Goal: Information Seeking & Learning: Understand process/instructions

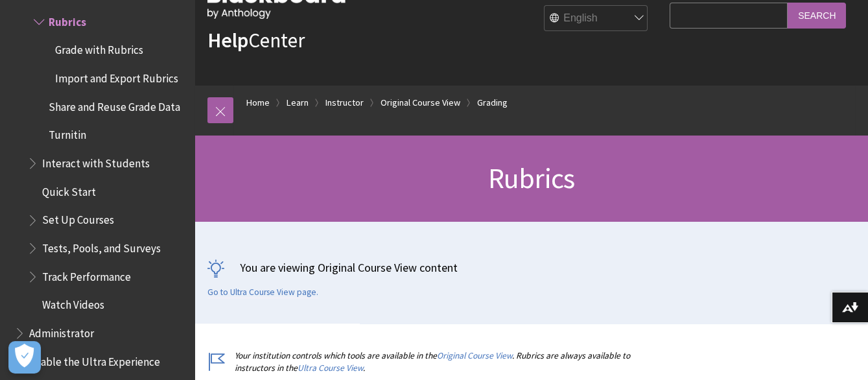
scroll to position [72, 0]
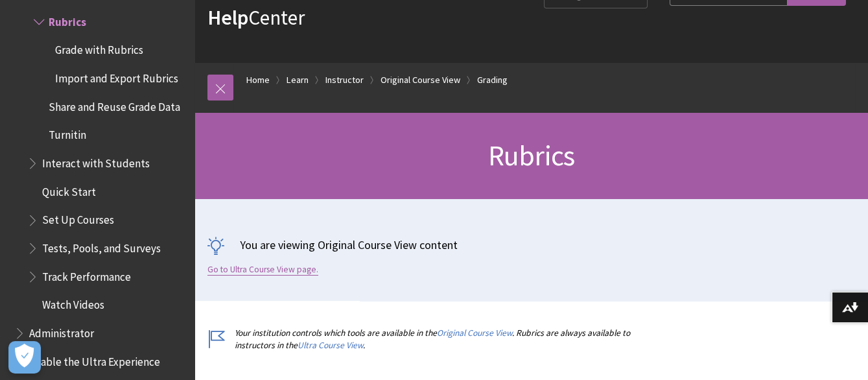
click at [303, 270] on link "Go to Ultra Course View page." at bounding box center [263, 270] width 111 height 12
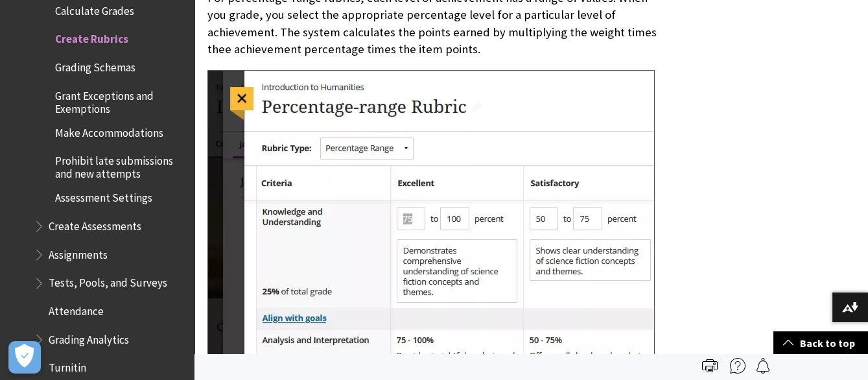
scroll to position [3026, 0]
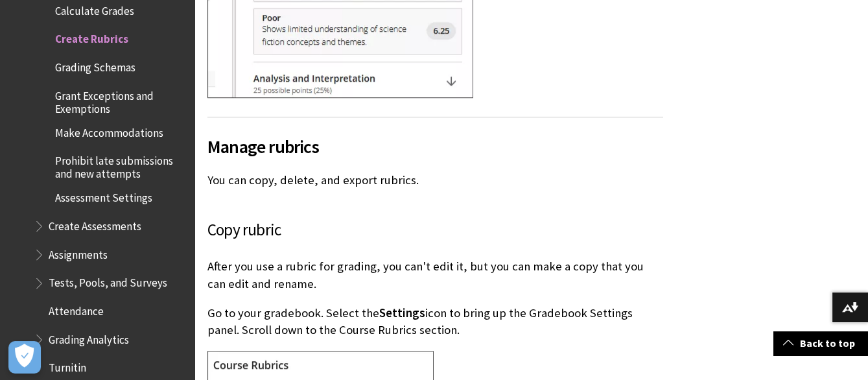
scroll to position [8936, 0]
